Goal: Information Seeking & Learning: Learn about a topic

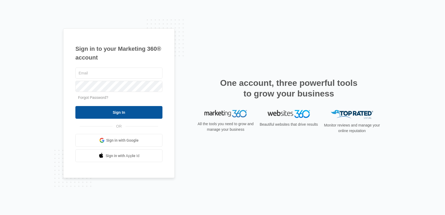
type input "[EMAIL_ADDRESS][DOMAIN_NAME]"
click at [115, 115] on input "Sign In" at bounding box center [118, 112] width 87 height 13
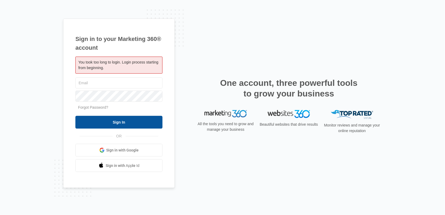
type input "[EMAIL_ADDRESS][DOMAIN_NAME]"
click at [135, 120] on input "Sign In" at bounding box center [118, 122] width 87 height 13
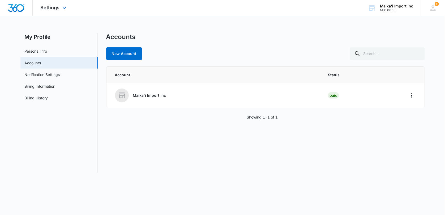
click at [21, 6] on img "Dashboard" at bounding box center [16, 8] width 17 height 8
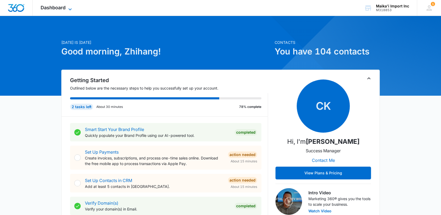
click at [59, 5] on span "Dashboard" at bounding box center [53, 8] width 25 height 6
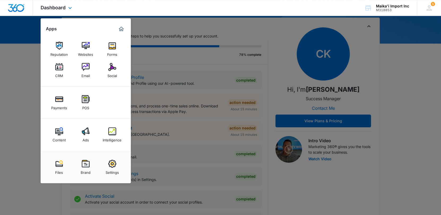
scroll to position [53, 0]
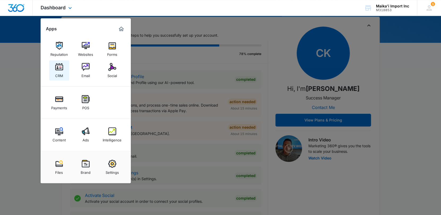
click at [54, 67] on link "CRM" at bounding box center [59, 70] width 20 height 20
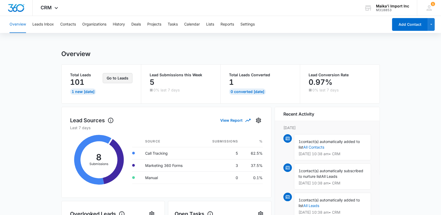
click at [124, 80] on button "Go to Leads" at bounding box center [118, 78] width 30 height 10
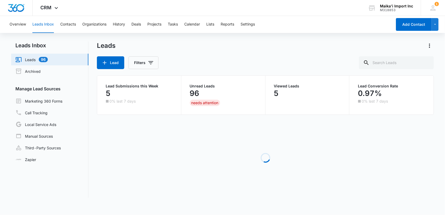
click at [39, 59] on link "Leads 96" at bounding box center [31, 59] width 32 height 6
click at [215, 91] on div "96" at bounding box center [223, 93] width 67 height 11
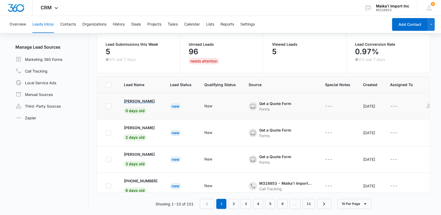
click at [140, 101] on p "Marie Grace Bamba" at bounding box center [139, 101] width 31 height 6
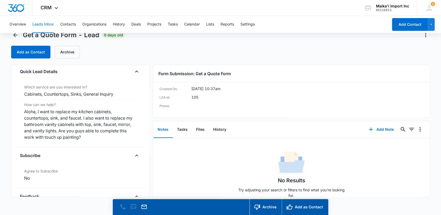
scroll to position [15, 0]
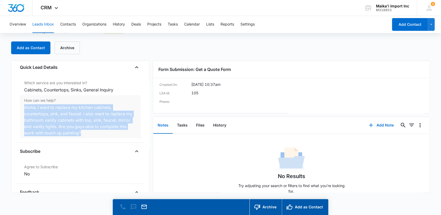
drag, startPoint x: 20, startPoint y: 106, endPoint x: 116, endPoint y: 134, distance: 99.8
click at [116, 134] on div "How can we help? Cancel Save Changes Aloha, I want to replace my kitchen cabine…" at bounding box center [80, 116] width 121 height 43
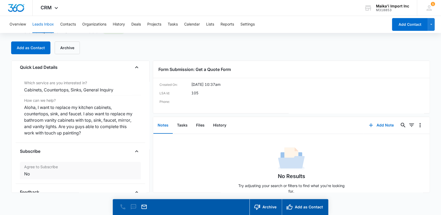
click at [116, 147] on div "Subscribe Agree to Subscribe Cancel Save Changes No" at bounding box center [80, 165] width 121 height 37
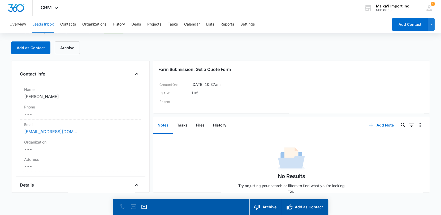
scroll to position [53, 0]
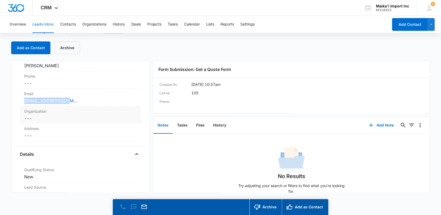
drag, startPoint x: 22, startPoint y: 103, endPoint x: 74, endPoint y: 101, distance: 52.1
click at [74, 101] on div "Email Cancel Save Changes mgbamba3@gmail.com" at bounding box center [80, 98] width 121 height 18
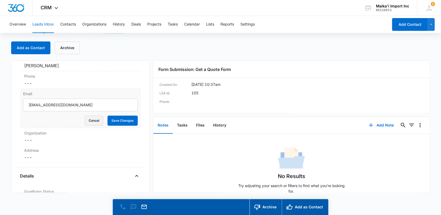
click at [87, 120] on button "Cancel" at bounding box center [94, 121] width 19 height 10
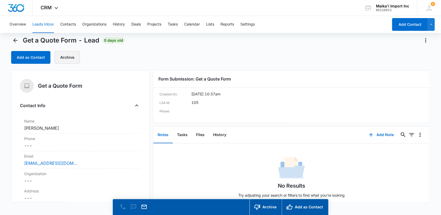
scroll to position [0, 0]
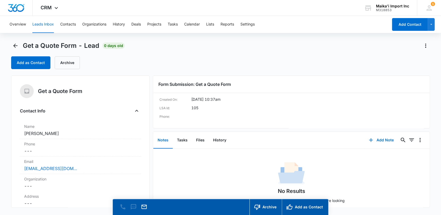
click at [48, 24] on button "Leads Inbox" at bounding box center [43, 24] width 22 height 17
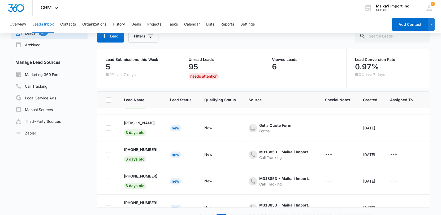
scroll to position [53, 0]
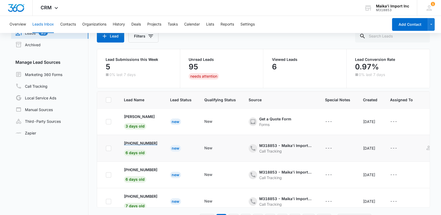
click at [137, 145] on p "+18084691821" at bounding box center [140, 143] width 33 height 6
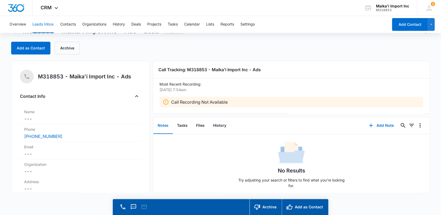
scroll to position [15, 0]
drag, startPoint x: 172, startPoint y: 100, endPoint x: 229, endPoint y: 98, distance: 57.4
click at [229, 99] on div "Call Recording Not Available" at bounding box center [292, 102] width 258 height 6
click at [229, 99] on div "Call Recording Not Available" at bounding box center [295, 102] width 249 height 6
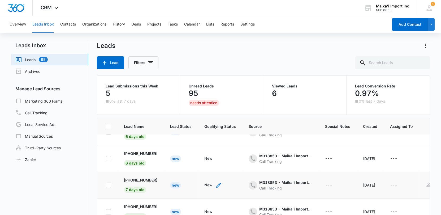
scroll to position [133, 0]
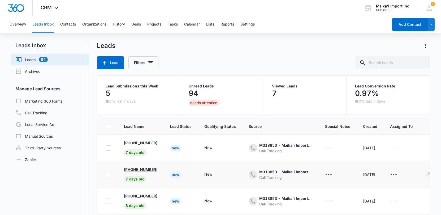
click at [138, 167] on p "+18083693677" at bounding box center [140, 170] width 33 height 6
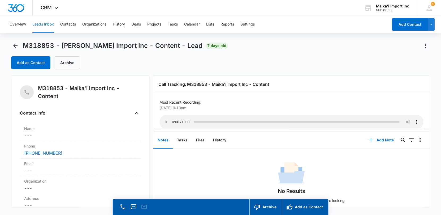
click at [267, 52] on div "M318853 - Maika'i Import Inc - Content - Lead 7 days old Add as Contact Archive" at bounding box center [220, 55] width 419 height 28
click at [13, 45] on icon "Back" at bounding box center [15, 45] width 6 height 6
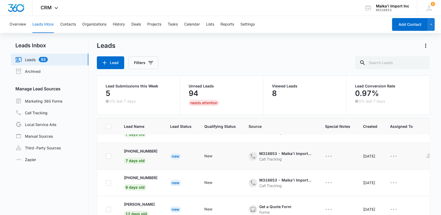
scroll to position [159, 0]
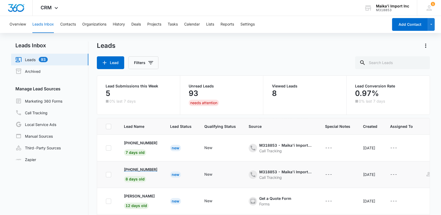
click at [143, 171] on p "+18085613285" at bounding box center [140, 170] width 33 height 6
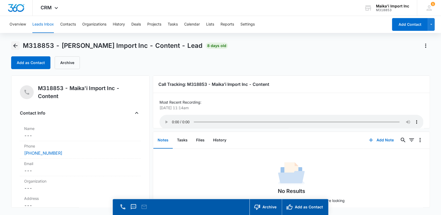
click at [16, 46] on icon "Back" at bounding box center [15, 46] width 4 height 4
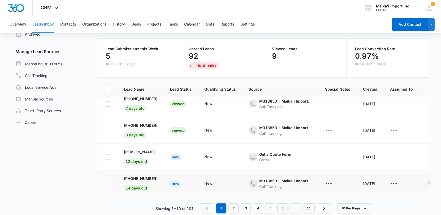
scroll to position [42, 0]
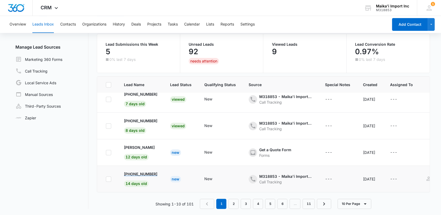
click at [141, 171] on p "+18083063374" at bounding box center [140, 174] width 33 height 6
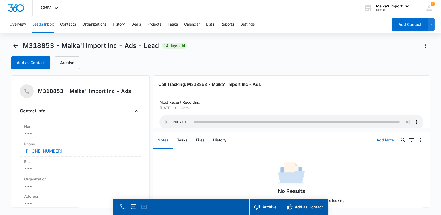
click at [276, 149] on div "No Results Try adjusting your search or filters to find what you’re looking for." at bounding box center [291, 181] width 277 height 64
click at [15, 50] on button "Back" at bounding box center [15, 45] width 8 height 8
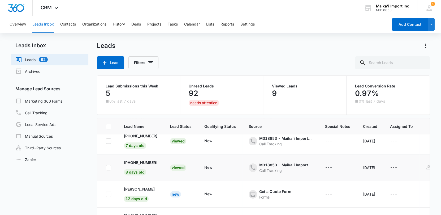
scroll to position [42, 0]
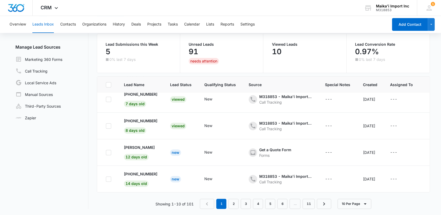
click at [209, 203] on nav "1 2 3 4 5 6 … 11" at bounding box center [265, 204] width 131 height 10
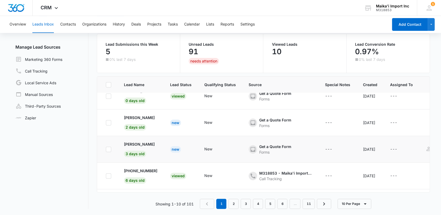
scroll to position [0, 0]
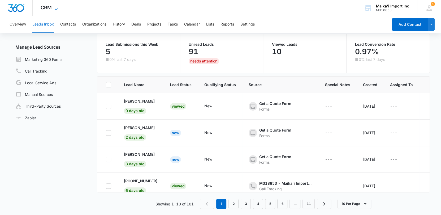
click at [56, 6] on icon at bounding box center [56, 9] width 6 height 6
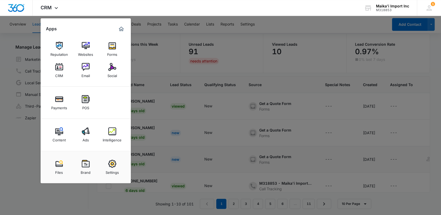
click at [58, 136] on div "Content" at bounding box center [59, 138] width 13 height 7
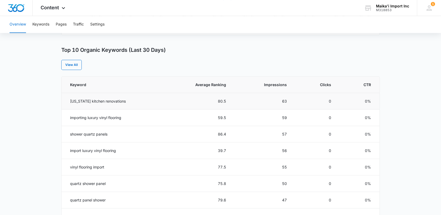
scroll to position [212, 0]
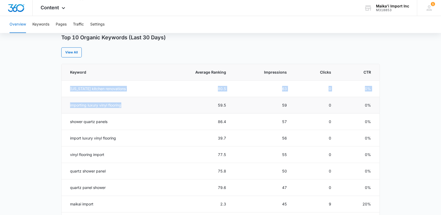
drag, startPoint x: 70, startPoint y: 90, endPoint x: 129, endPoint y: 101, distance: 60.3
click at [129, 101] on tbody "hawaii kitchen renovations 80.5 63 0 0% importing luxury vinyl flooring 59.5 59…" at bounding box center [221, 162] width 318 height 165
click at [131, 105] on td "importing luxury vinyl flooring" at bounding box center [111, 105] width 99 height 16
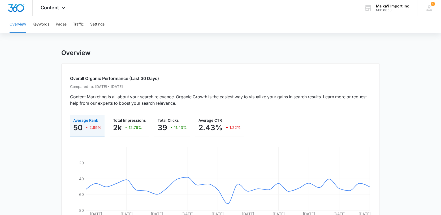
scroll to position [0, 0]
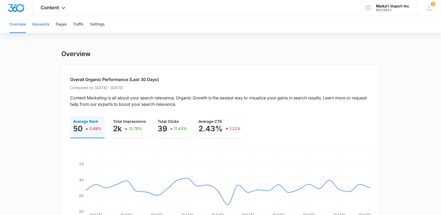
click at [44, 24] on button "Keywords" at bounding box center [40, 24] width 17 height 17
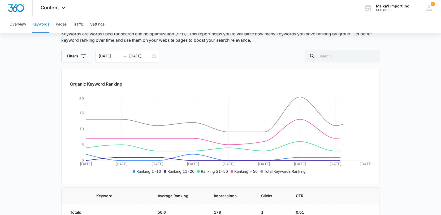
scroll to position [41, 0]
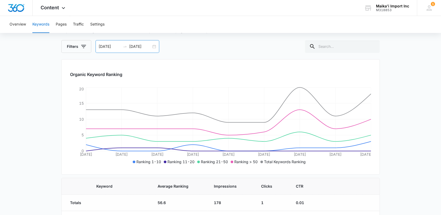
click at [154, 47] on div "02/01/2025 02/09/2025" at bounding box center [128, 46] width 64 height 13
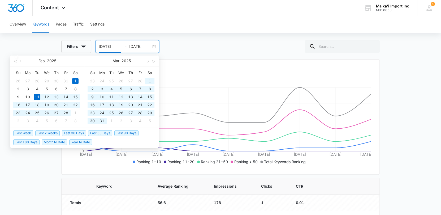
click at [30, 143] on span "Last 180 Days" at bounding box center [26, 142] width 26 height 6
type input "03/03/2025"
type input "08/10/2025"
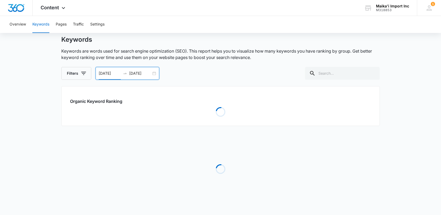
type input "02/11/2025"
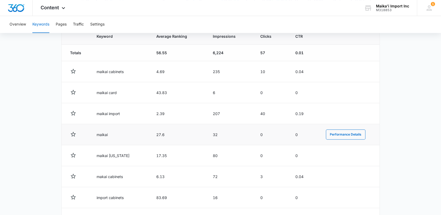
scroll to position [200, 0]
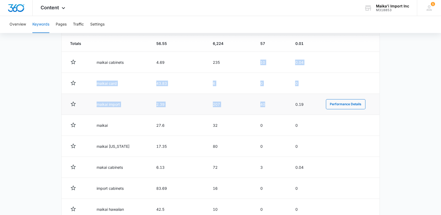
drag, startPoint x: 260, startPoint y: 61, endPoint x: 271, endPoint y: 105, distance: 45.7
click at [271, 105] on tbody "Totals 56.55 6,224 57 0.01 maikai cabinets 4.69 235 10 0.04 Performance Details…" at bounding box center [221, 148] width 318 height 226
click at [271, 105] on td "40" at bounding box center [271, 104] width 35 height 21
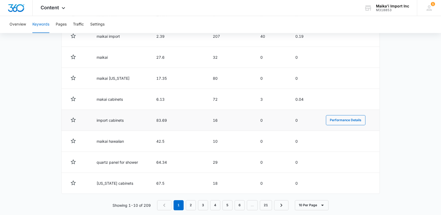
scroll to position [275, 0]
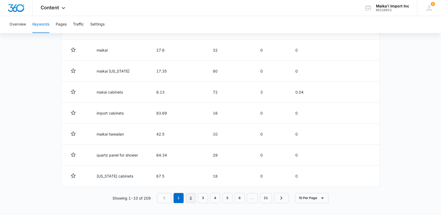
click at [196, 195] on link "2" at bounding box center [191, 198] width 10 height 10
click at [204, 195] on link "3" at bounding box center [204, 198] width 10 height 10
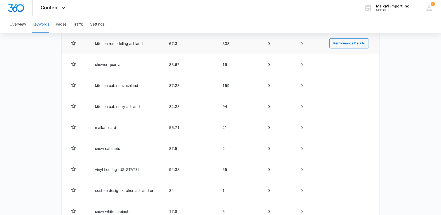
scroll to position [196, 0]
